Goal: Information Seeking & Learning: Learn about a topic

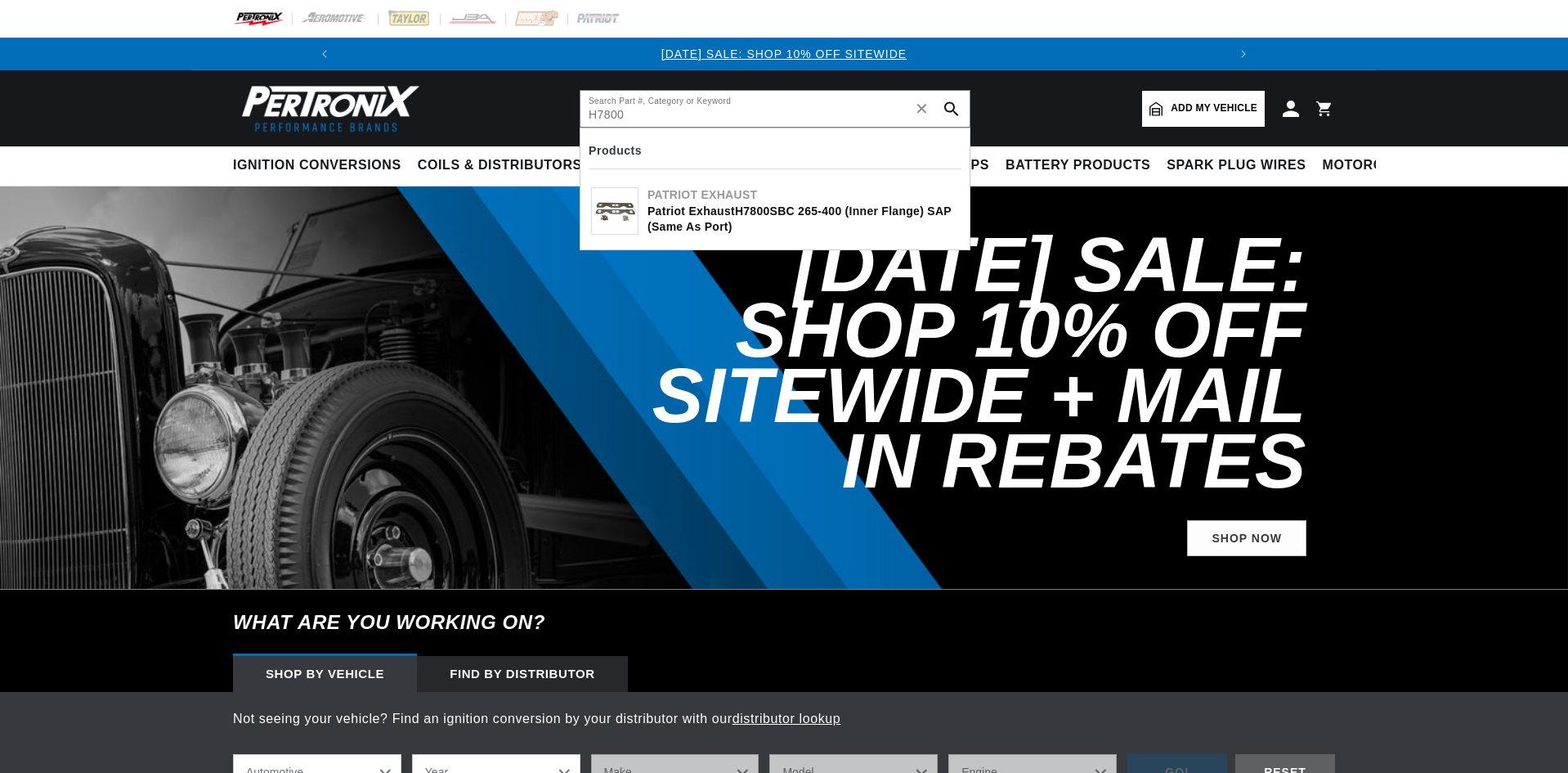
type input "H7800"
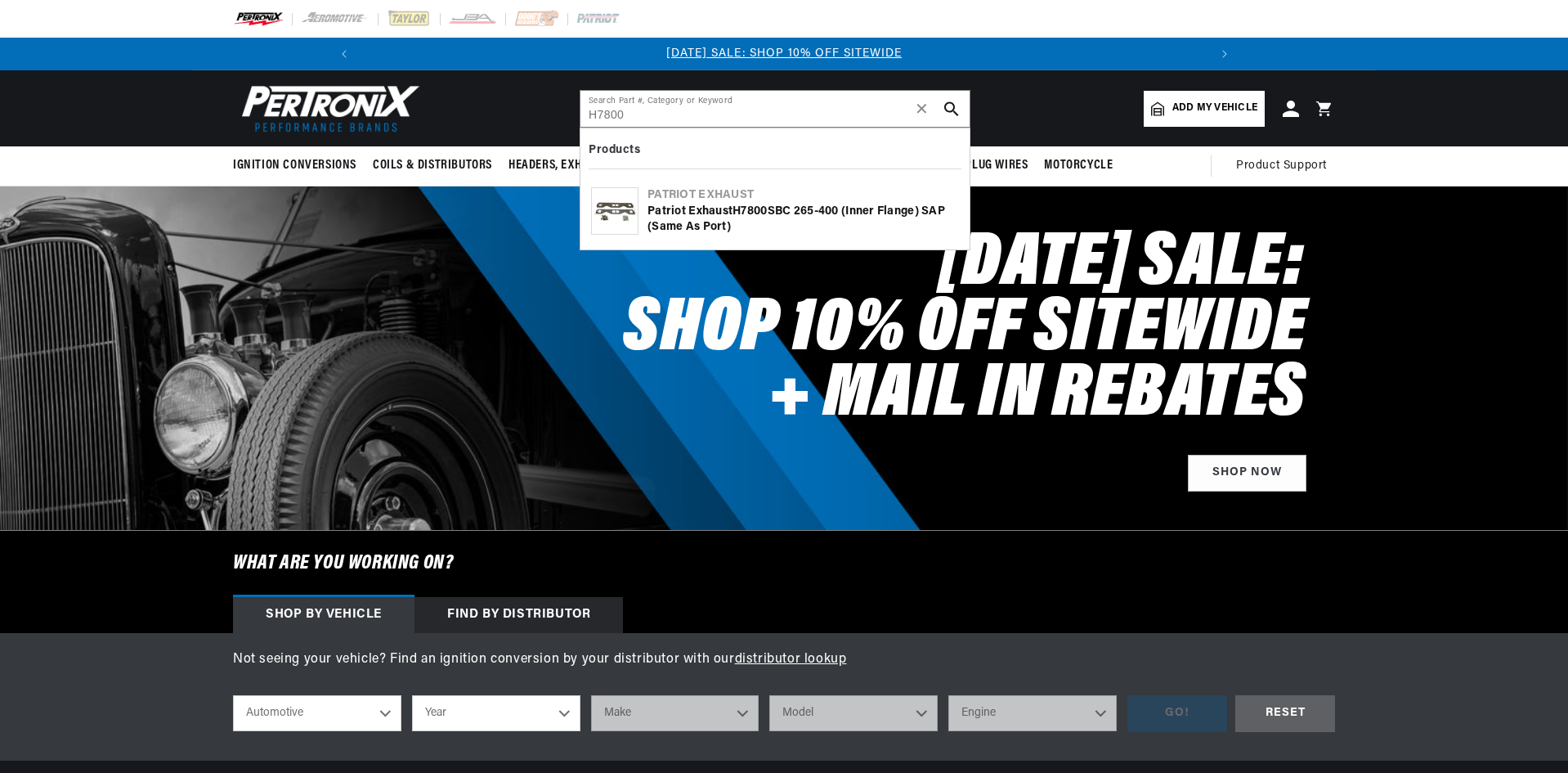
click at [954, 116] on button "search button" at bounding box center [951, 109] width 36 height 36
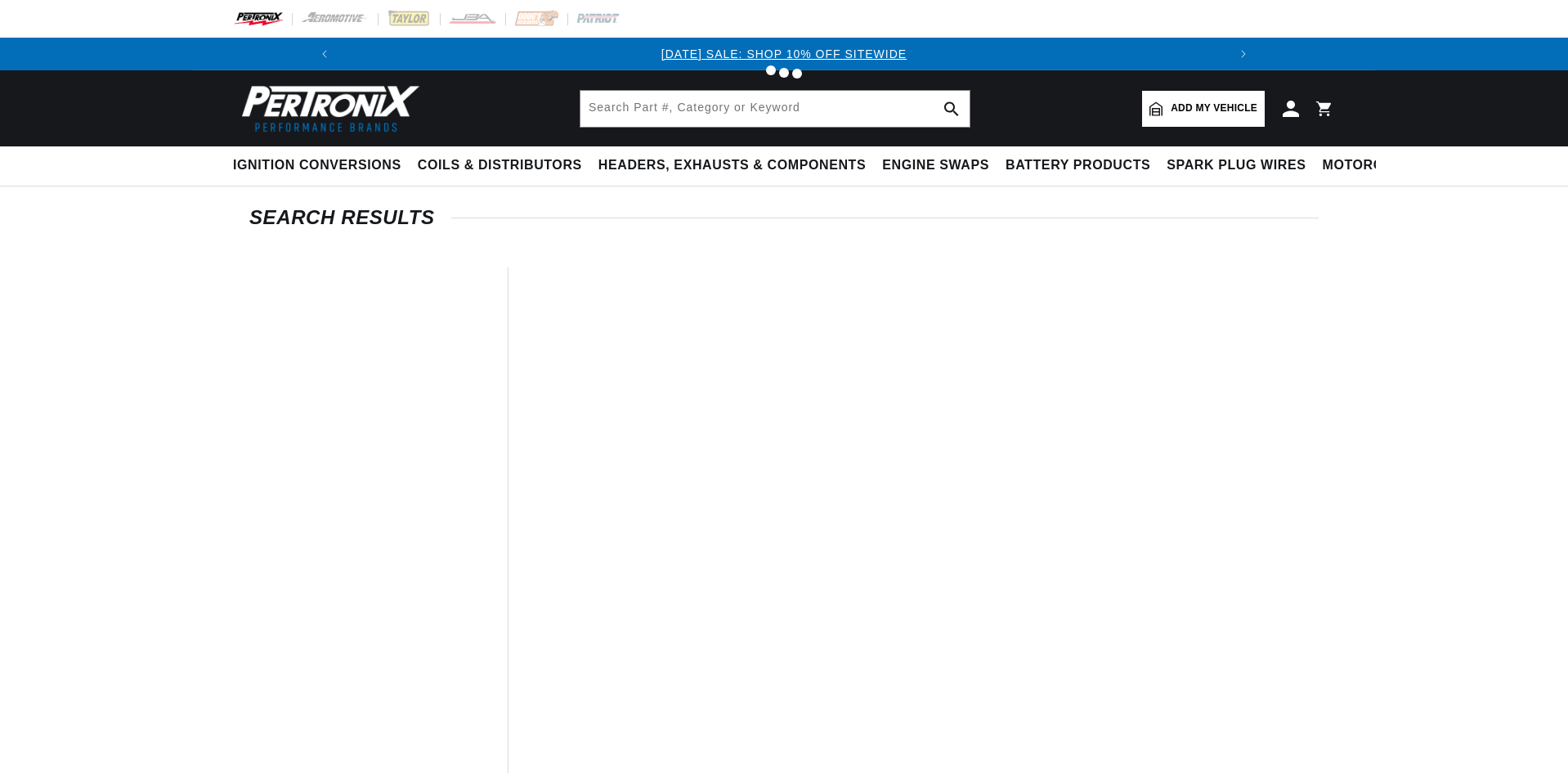
type input "H7800"
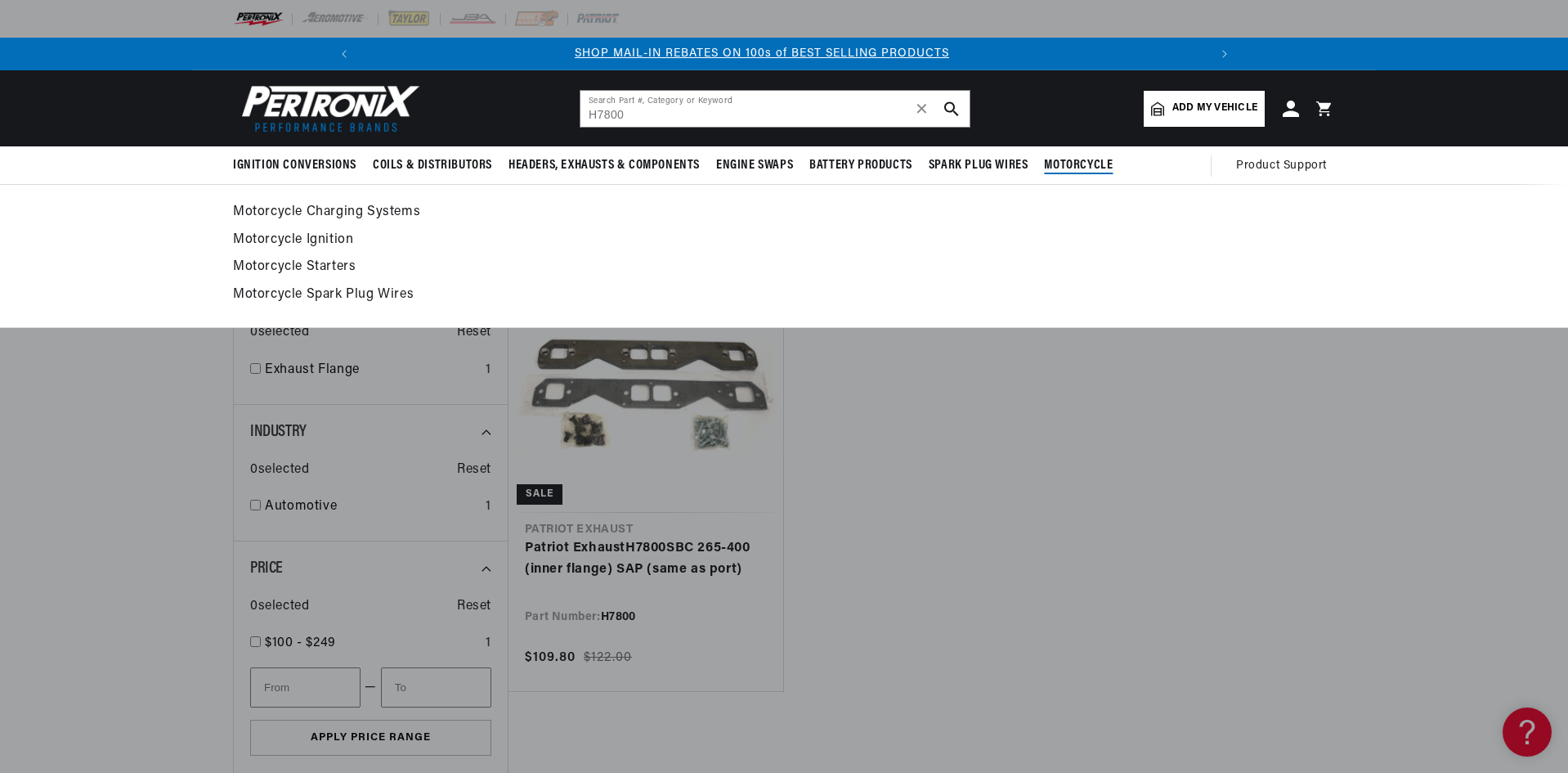
scroll to position [0, 874]
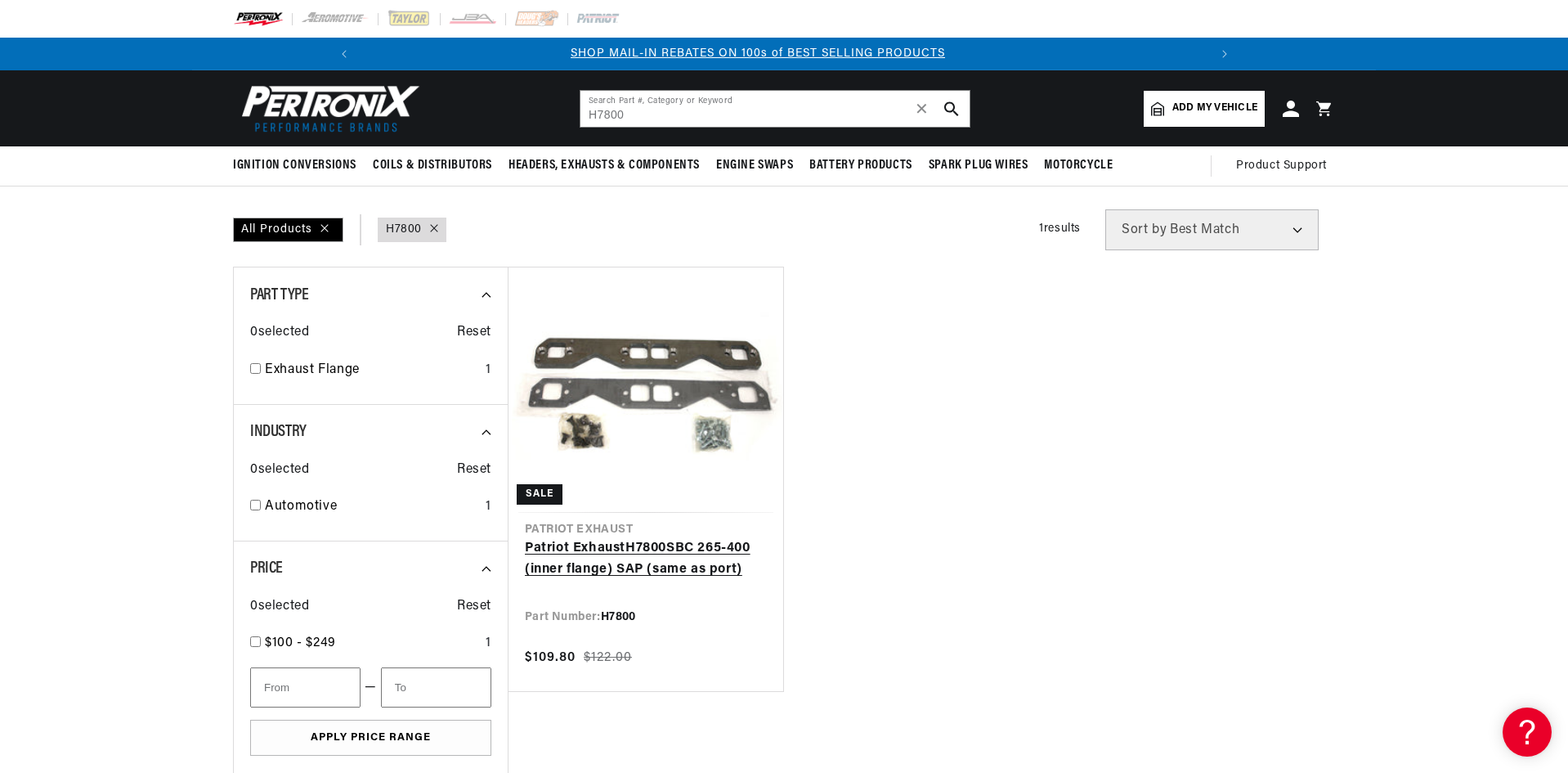
click at [604, 568] on link "Patriot Exhaust H7800 SBC 265-400 (inner flange) SAP (same as port)" at bounding box center [645, 559] width 242 height 42
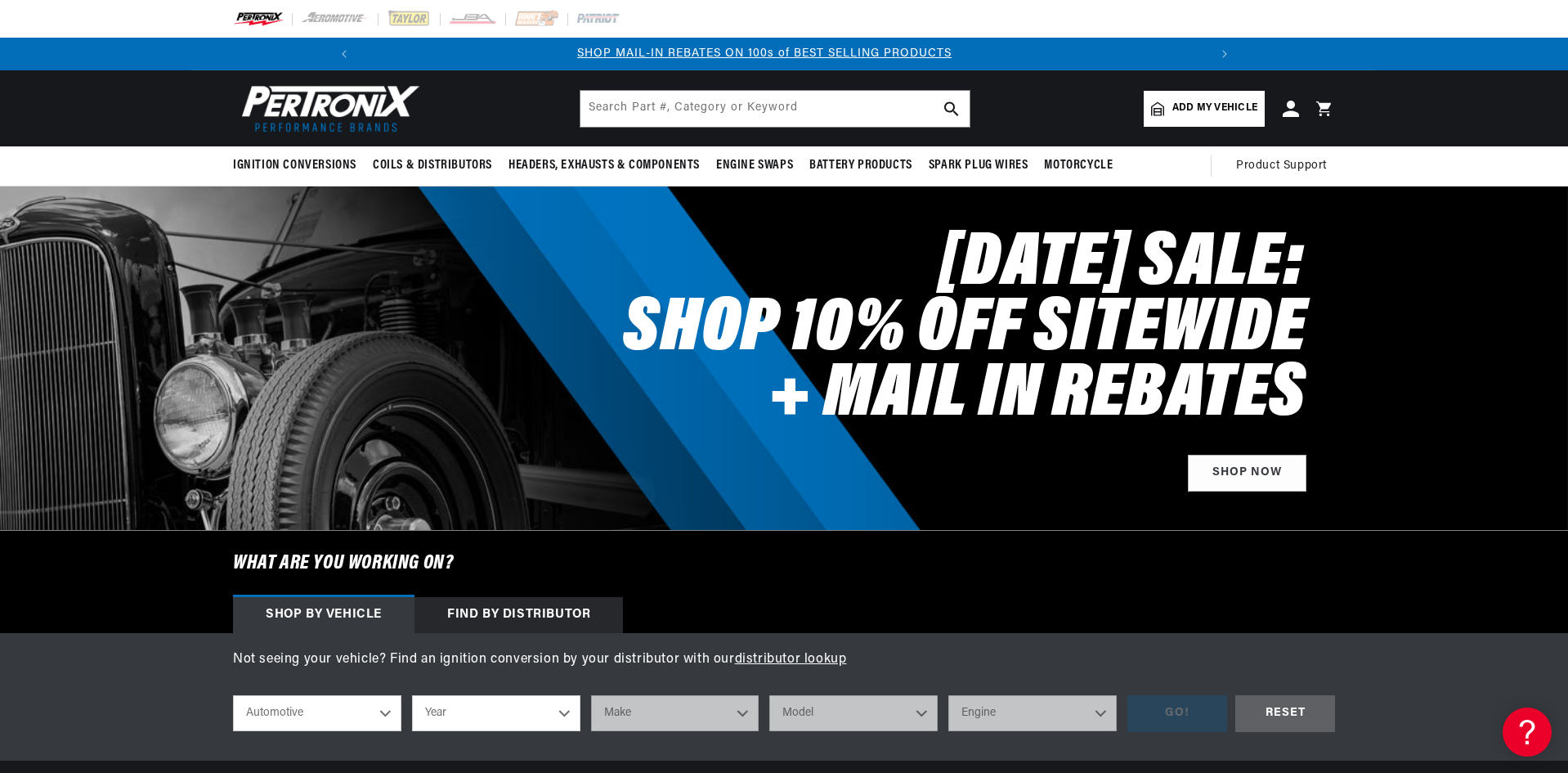
scroll to position [0, 874]
click at [792, 104] on input "text" at bounding box center [775, 109] width 389 height 36
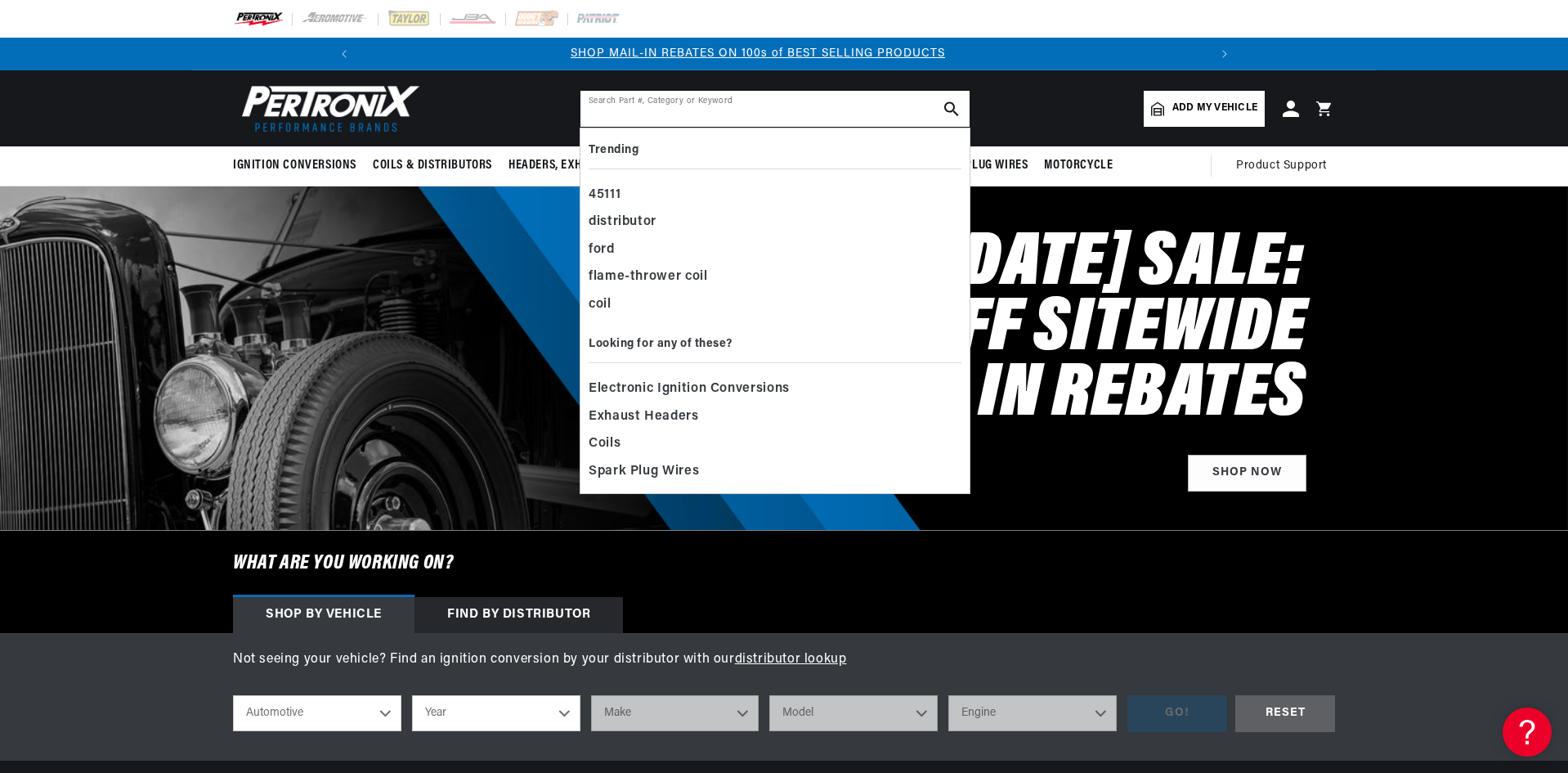
paste input "H7896"
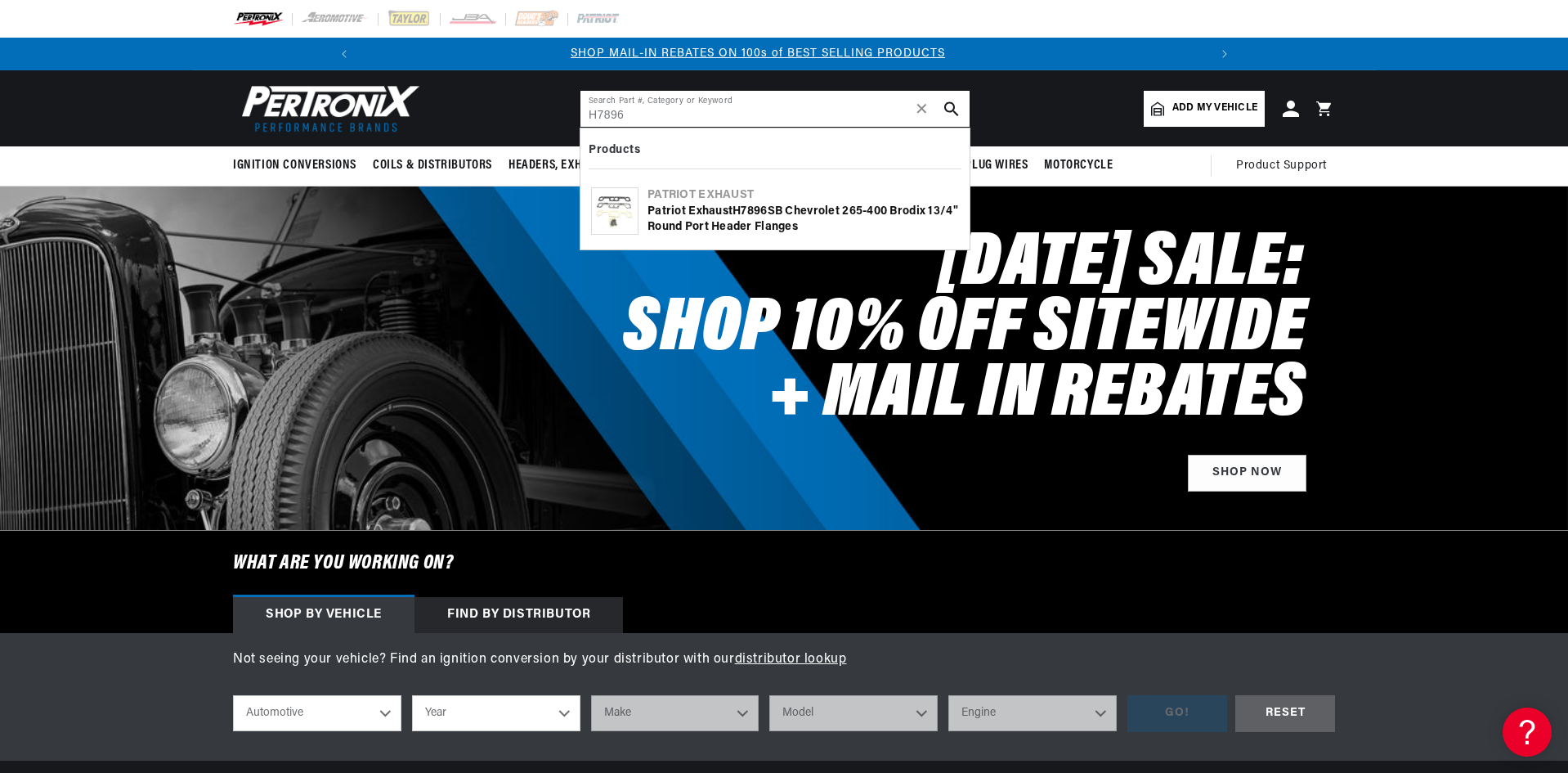
type input "H7896"
click at [962, 112] on button "search button" at bounding box center [951, 109] width 36 height 36
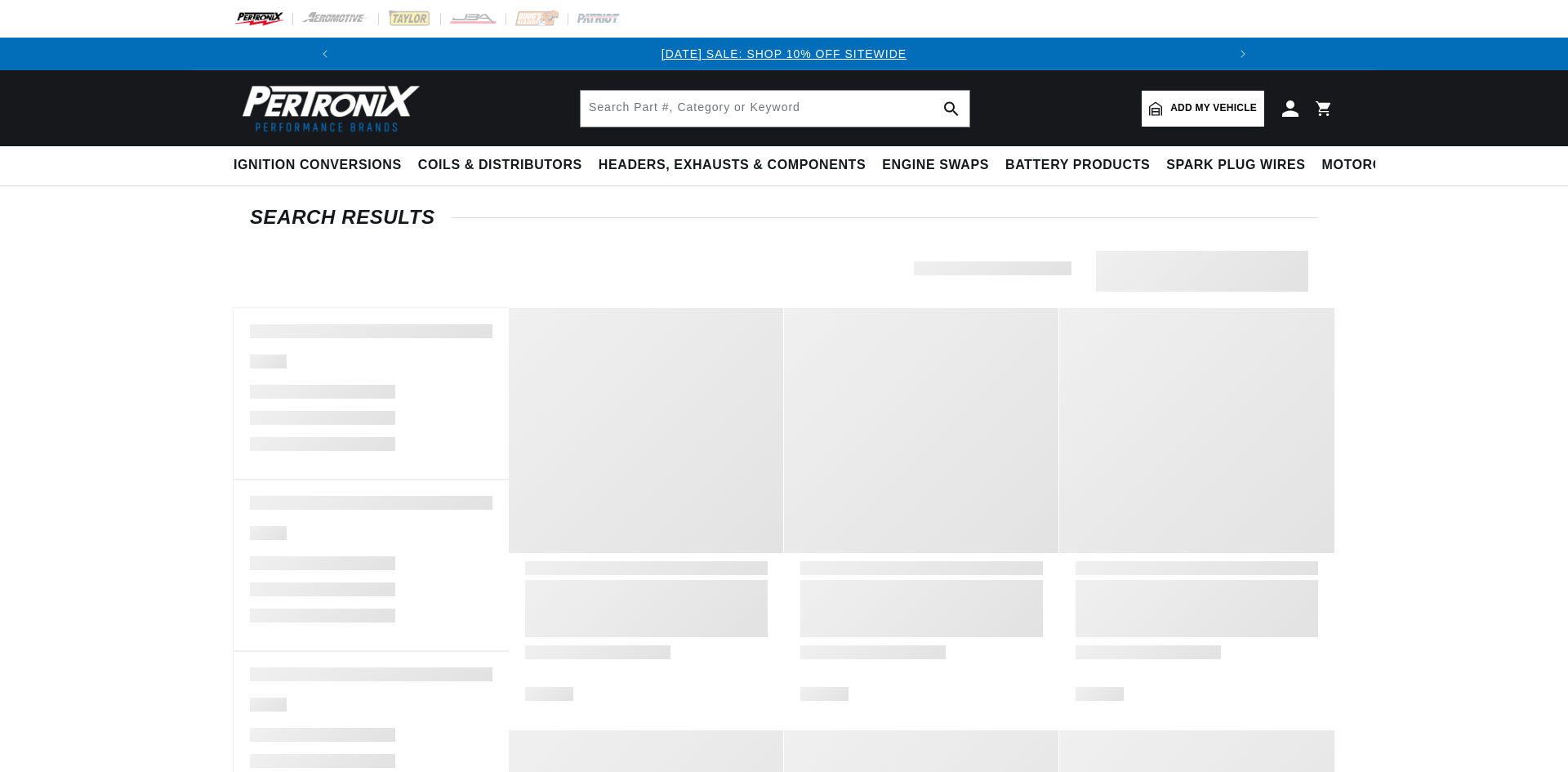
type input "H7896"
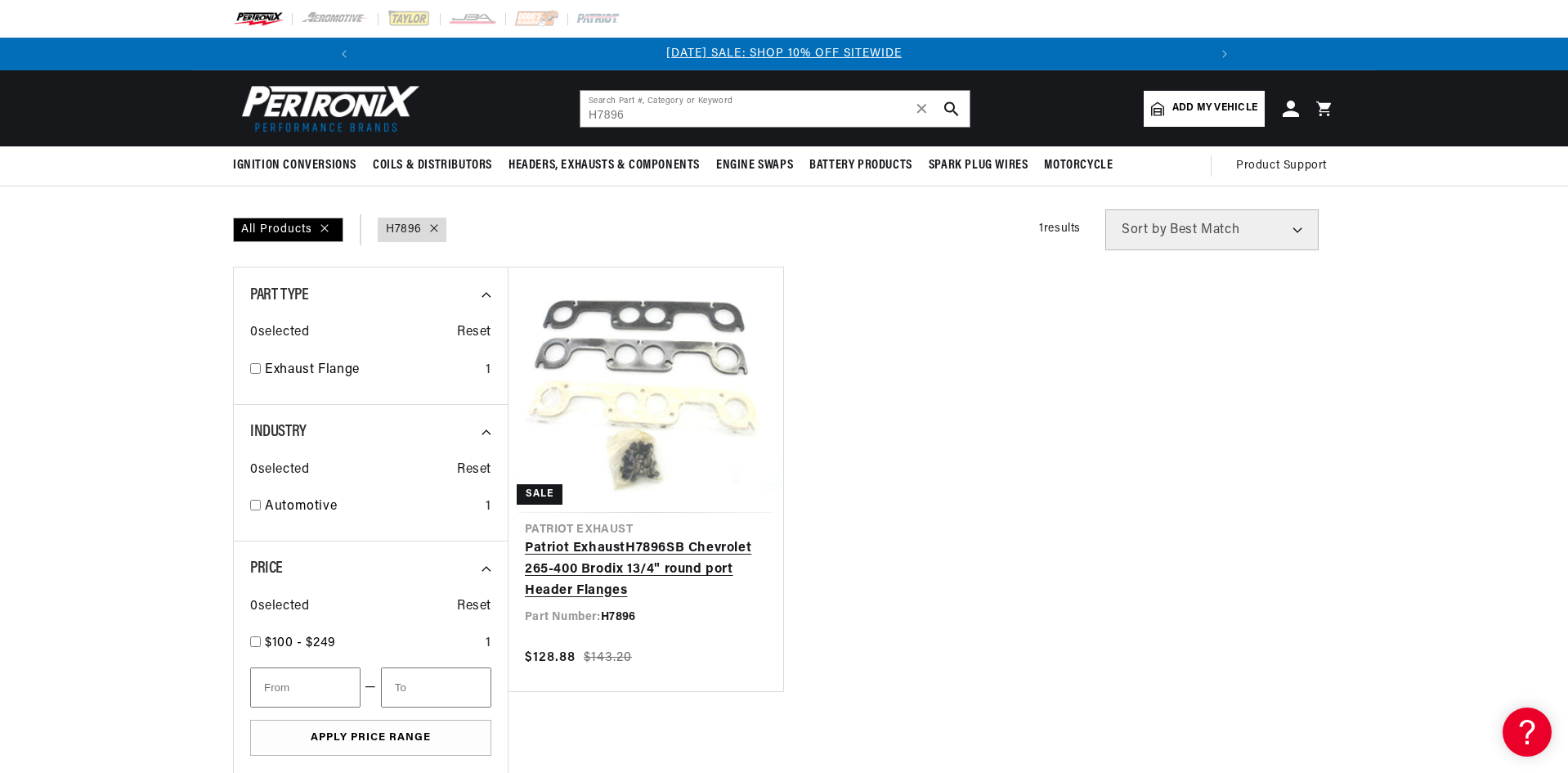
click at [587, 565] on link "Patriot Exhaust H7896 SB Chevrolet 265-400 Brodix 13/4" round port Header Flang…" at bounding box center [645, 569] width 242 height 63
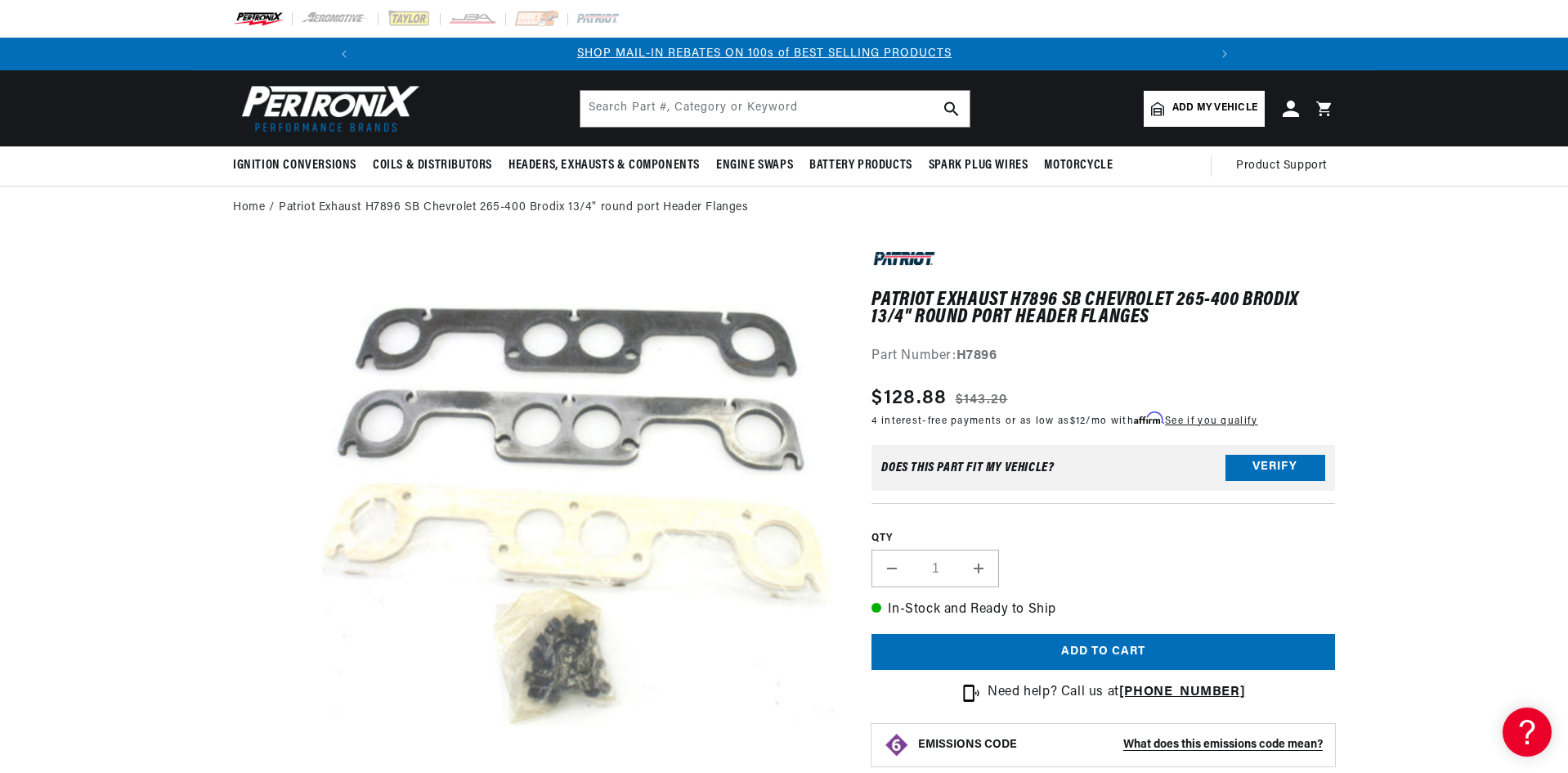
scroll to position [0, 874]
click at [1448, 199] on div "Home Patriot Exhaust H7896 SB Chevrolet 265-400 Brodix 13/4" round port Header …" at bounding box center [784, 208] width 1568 height 18
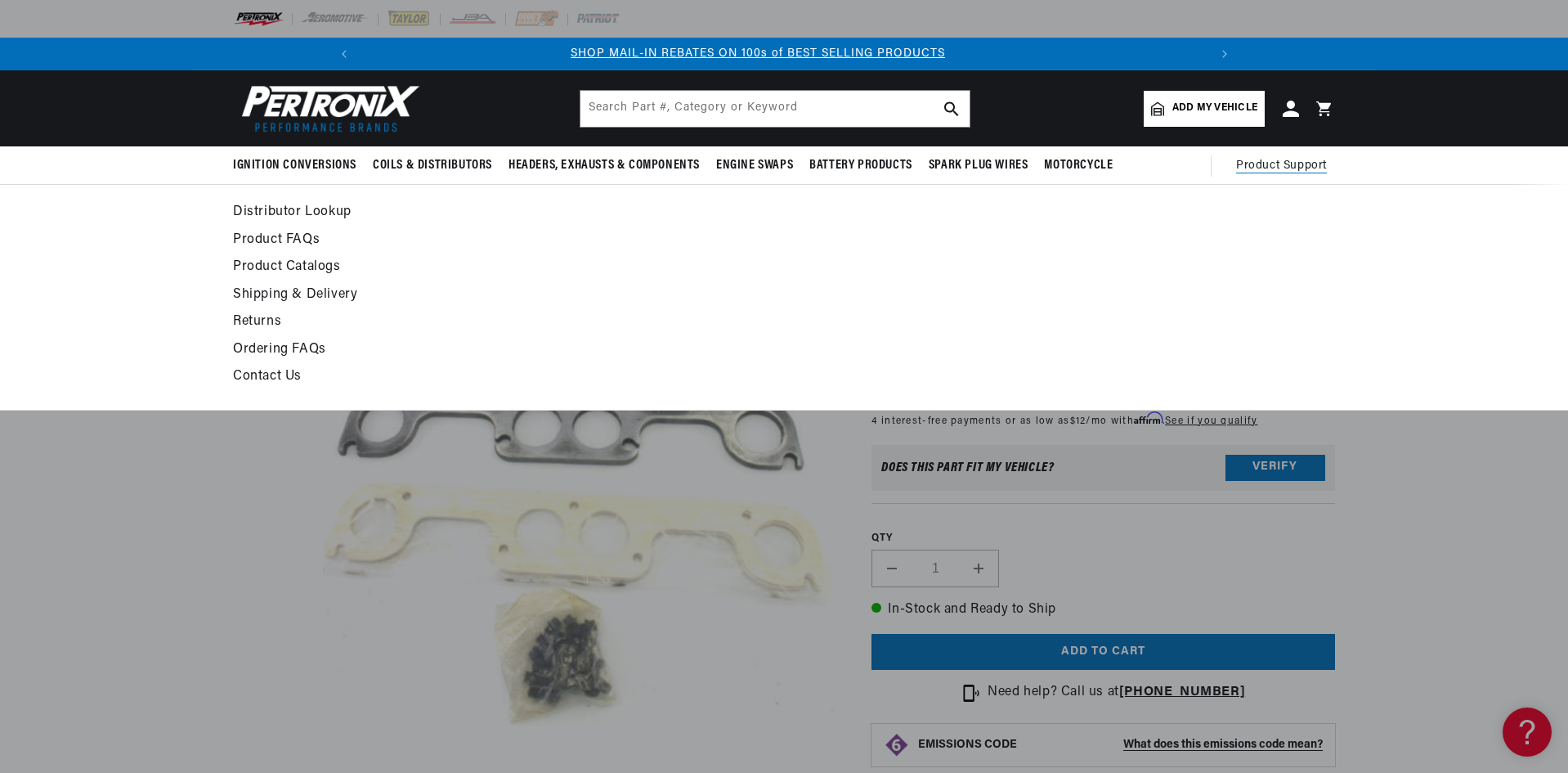
click at [1315, 161] on span "Product Support" at bounding box center [1282, 166] width 91 height 18
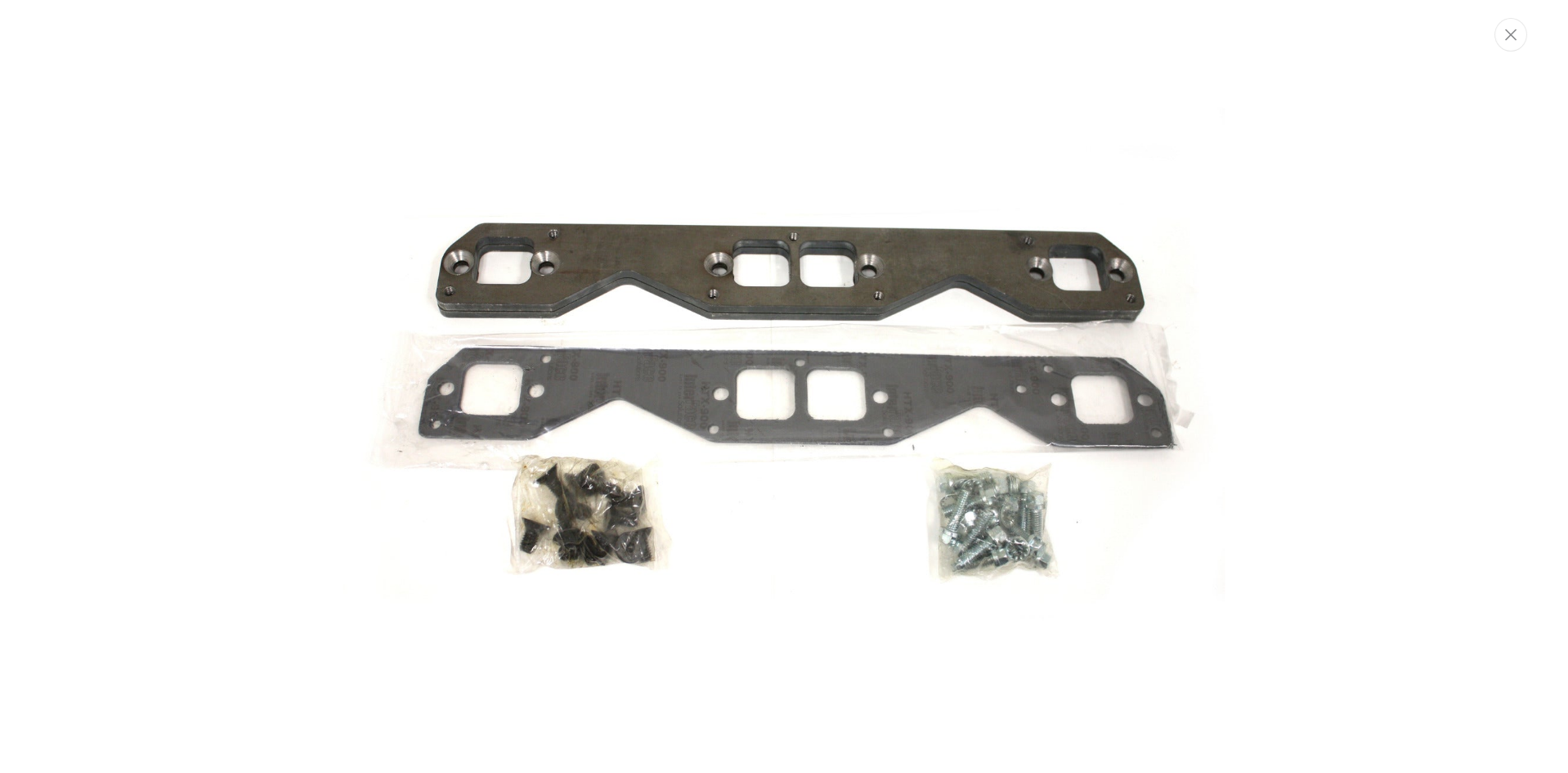
scroll to position [0, 874]
click at [1019, 528] on img "Media gallery" at bounding box center [784, 386] width 883 height 883
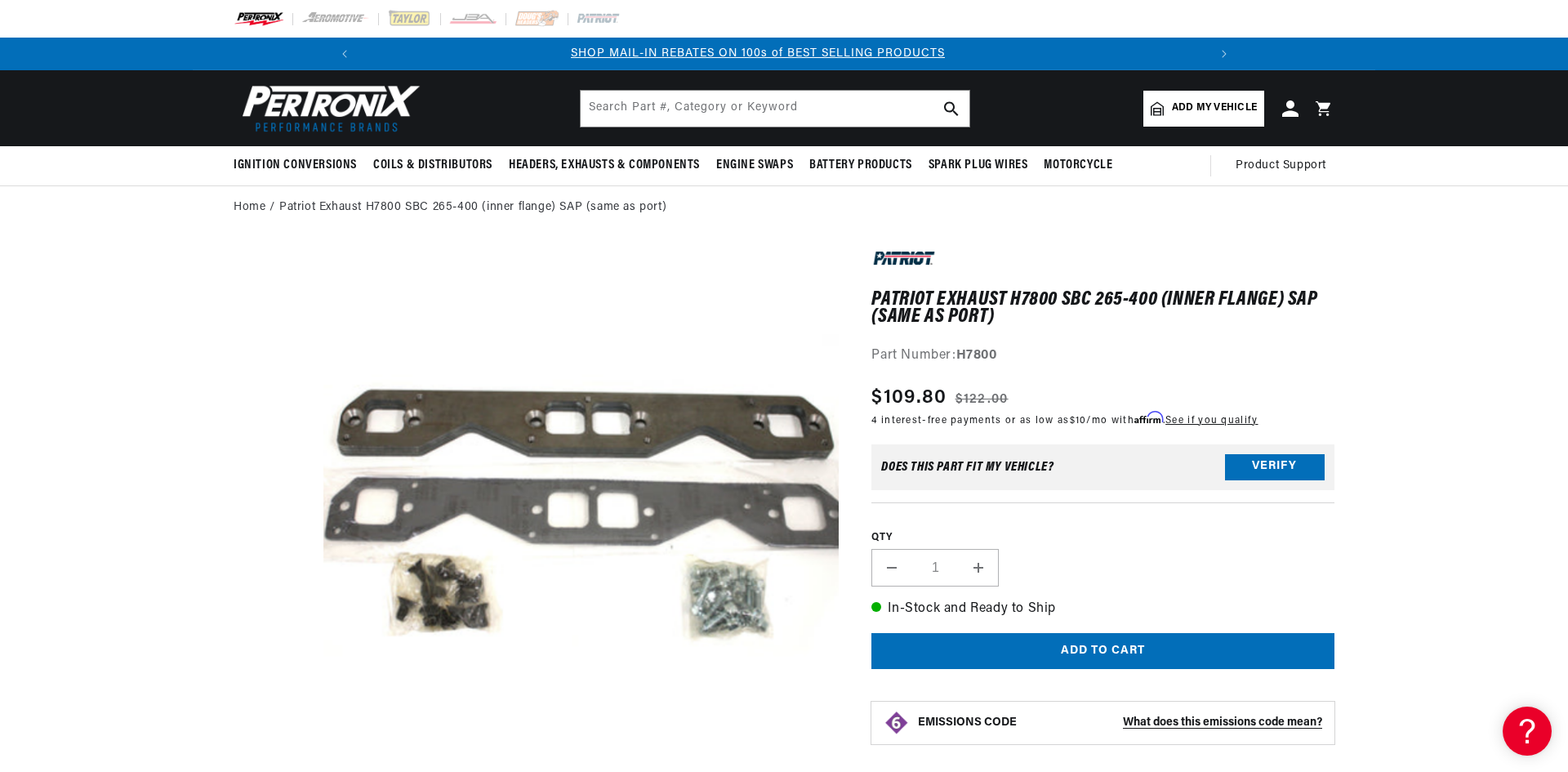
scroll to position [52, 0]
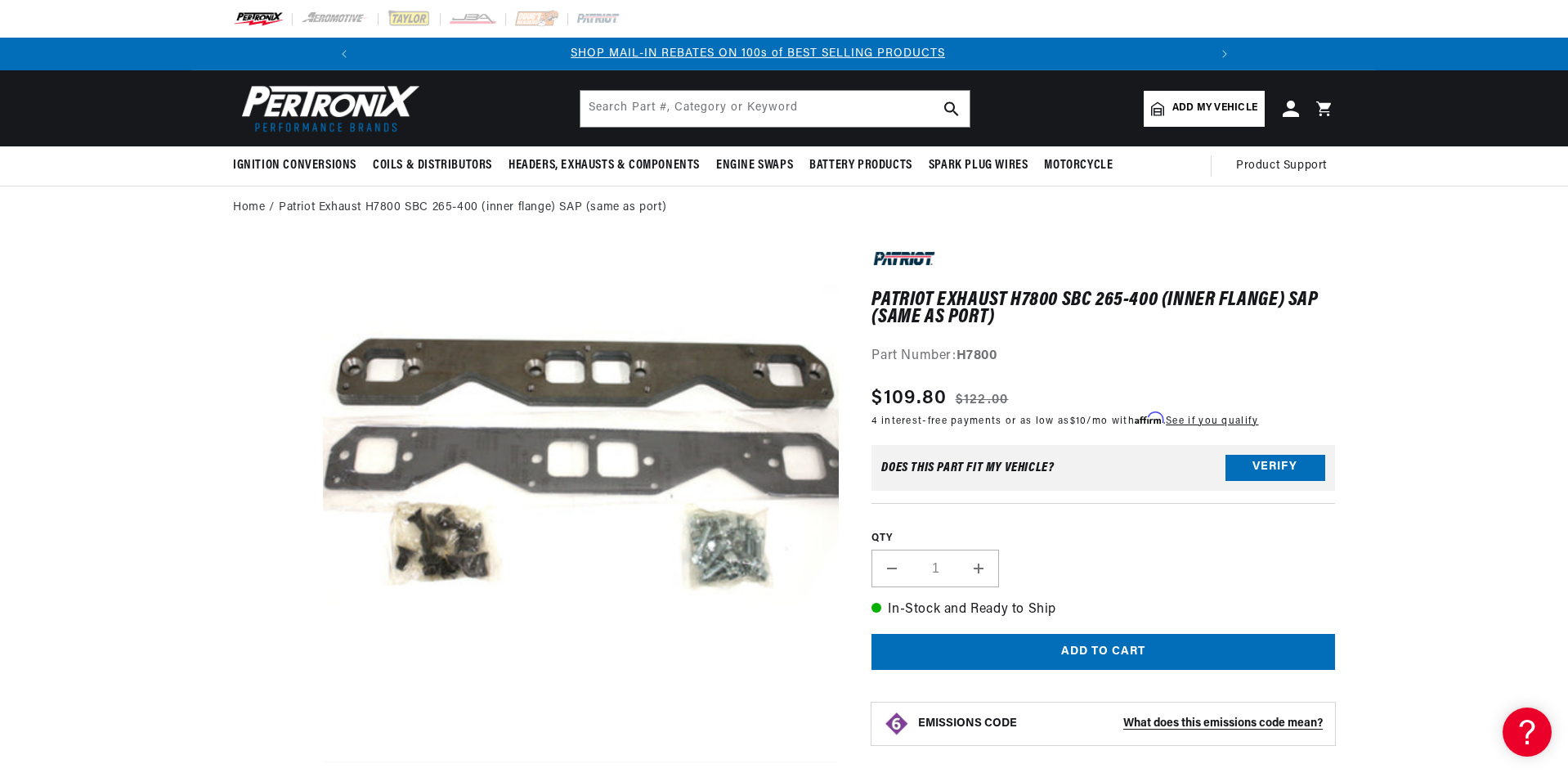
click at [271, 762] on button "Open media 1 in modal" at bounding box center [271, 762] width 0 height 0
drag, startPoint x: 981, startPoint y: 478, endPoint x: 712, endPoint y: 348, distance: 298.8
click at [271, 762] on button "Open media 1 in modal" at bounding box center [271, 762] width 0 height 0
drag, startPoint x: 746, startPoint y: 319, endPoint x: 1169, endPoint y: 301, distance: 423.4
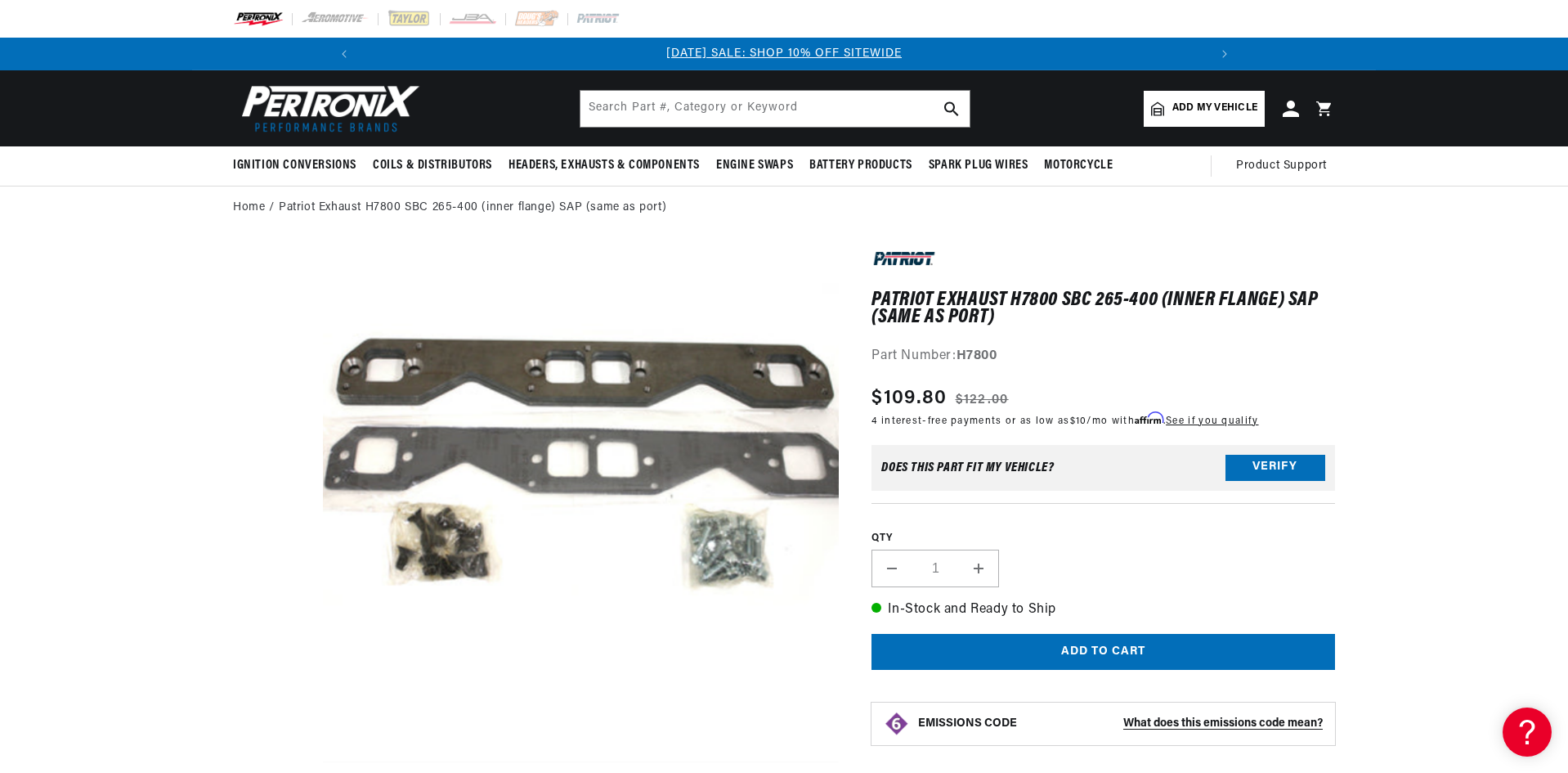
click at [1169, 299] on h1 "Patriot Exhaust H7800 SBC 265-400 (inner flange) SAP (same as port)" at bounding box center [1103, 309] width 463 height 34
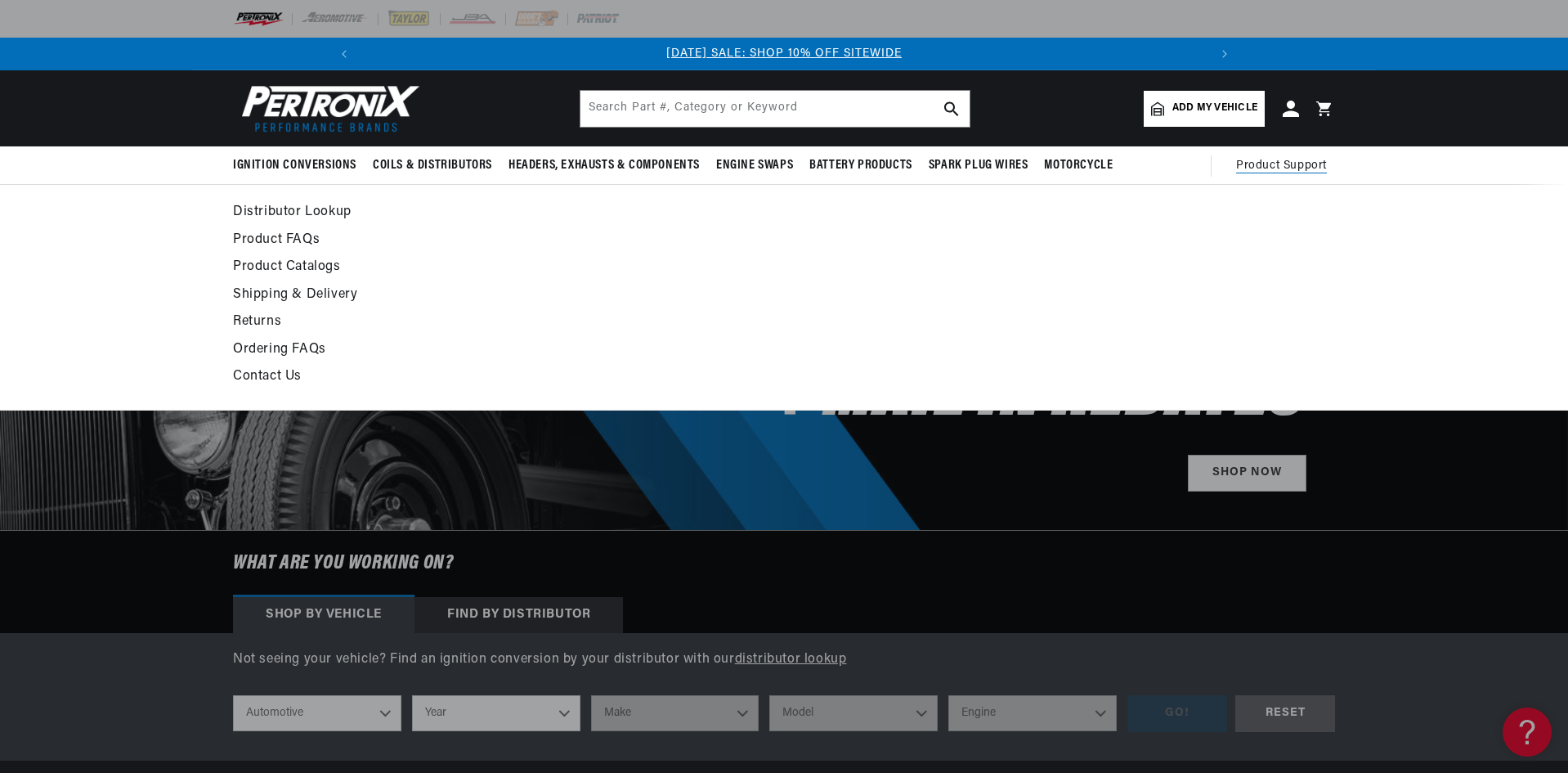
click at [302, 266] on link "Product Catalogs" at bounding box center [635, 268] width 804 height 23
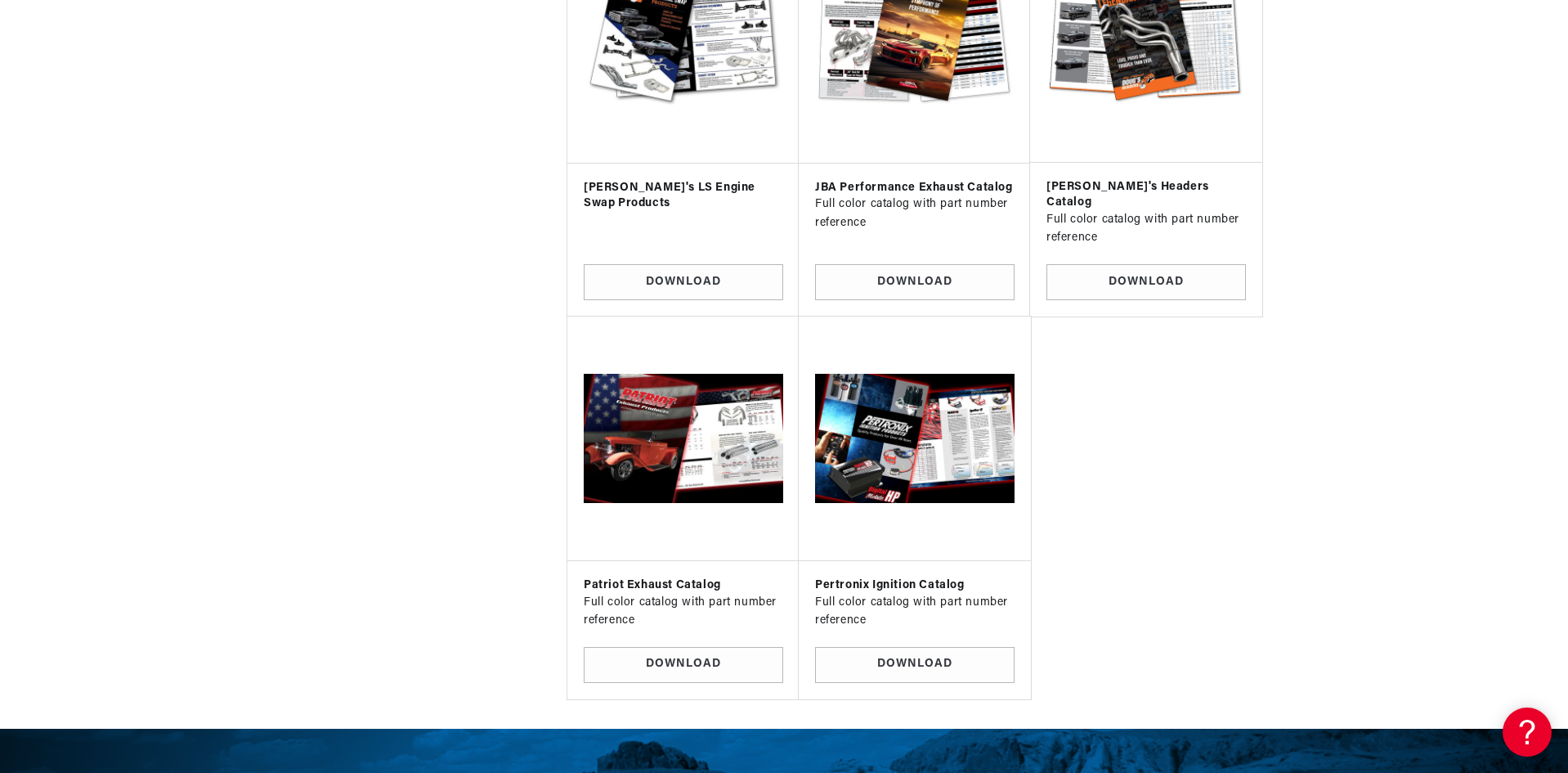
scroll to position [1309, 0]
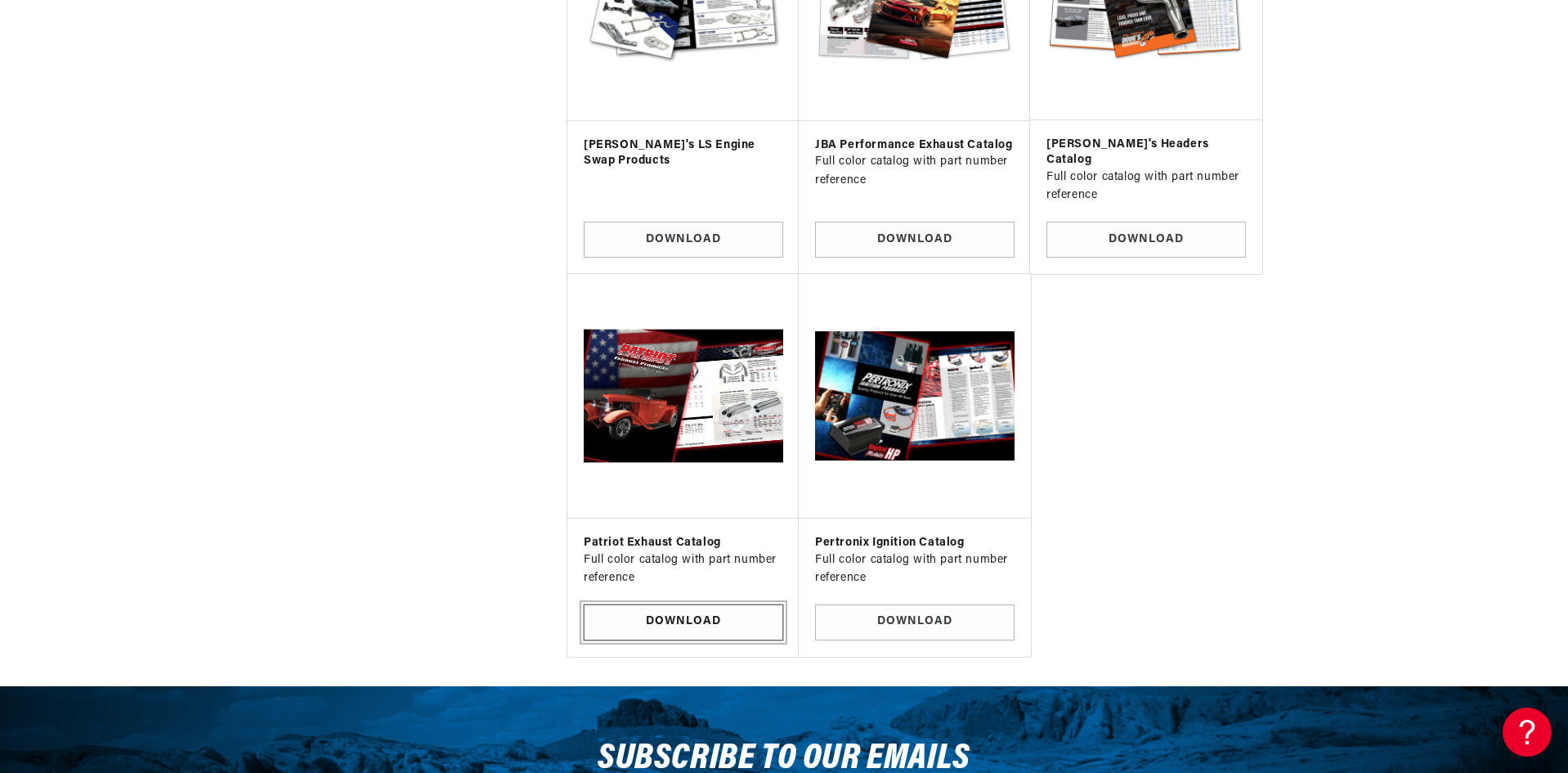
click at [693, 604] on link "Download" at bounding box center [684, 622] width 200 height 37
